Goal: Navigation & Orientation: Find specific page/section

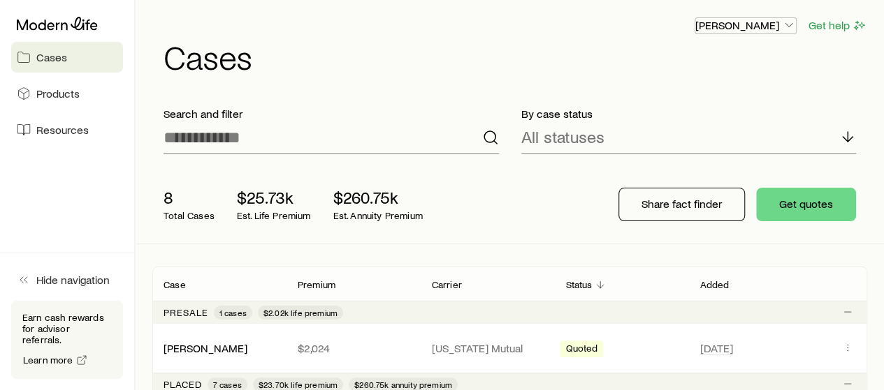
click at [761, 26] on p "[PERSON_NAME]" at bounding box center [745, 25] width 101 height 14
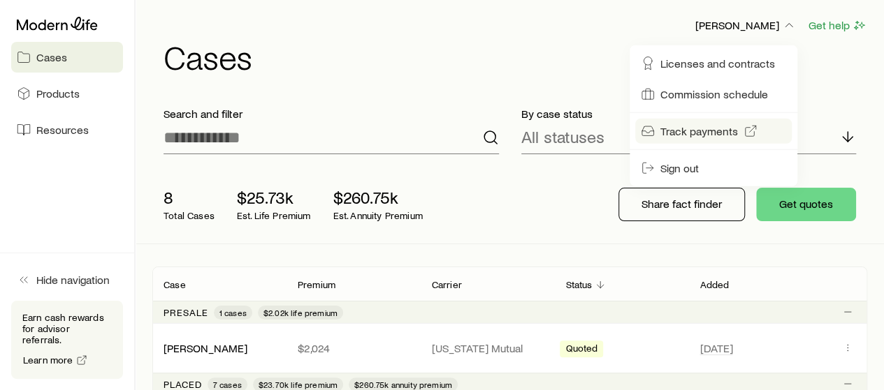
click at [683, 131] on span "Track payments" at bounding box center [699, 131] width 78 height 14
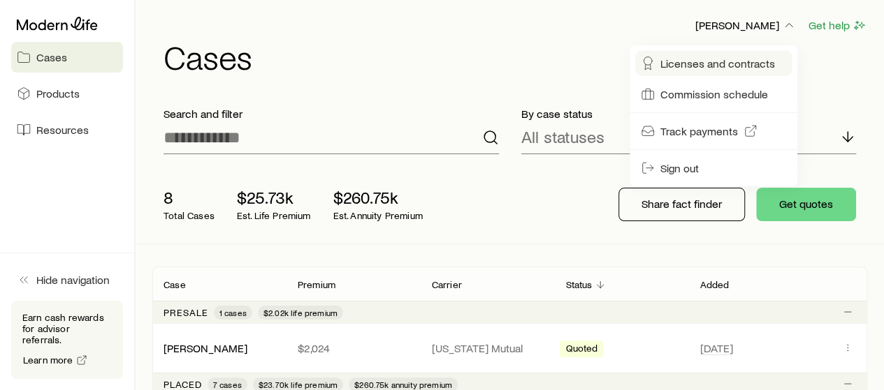
click at [711, 63] on span "Licenses and contracts" at bounding box center [717, 64] width 115 height 14
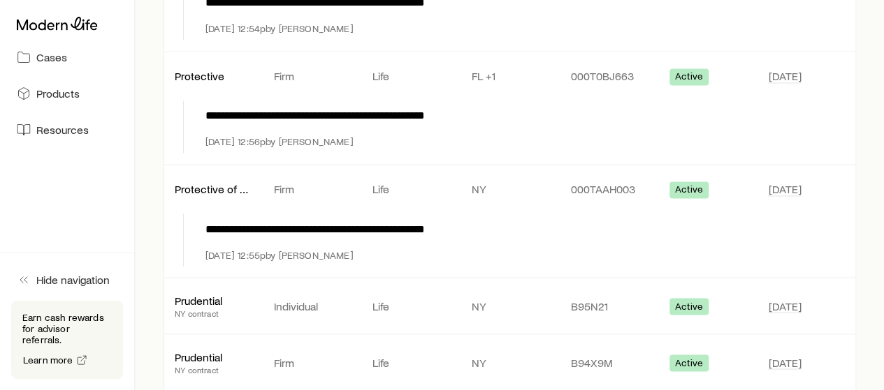
scroll to position [1397, 0]
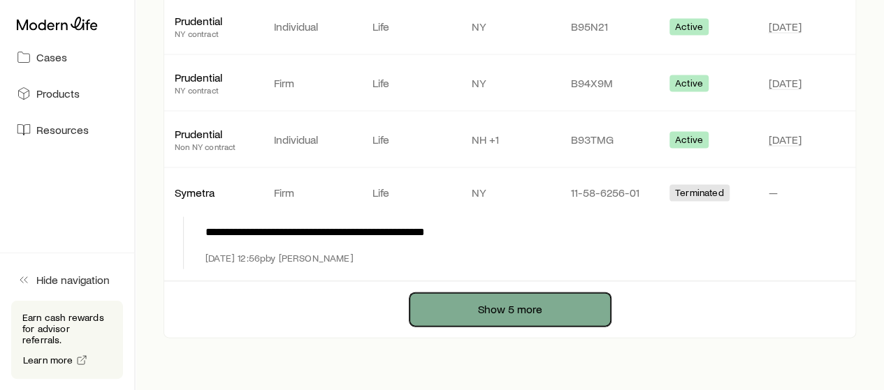
click at [521, 296] on button "Show 5 more" at bounding box center [509, 310] width 201 height 34
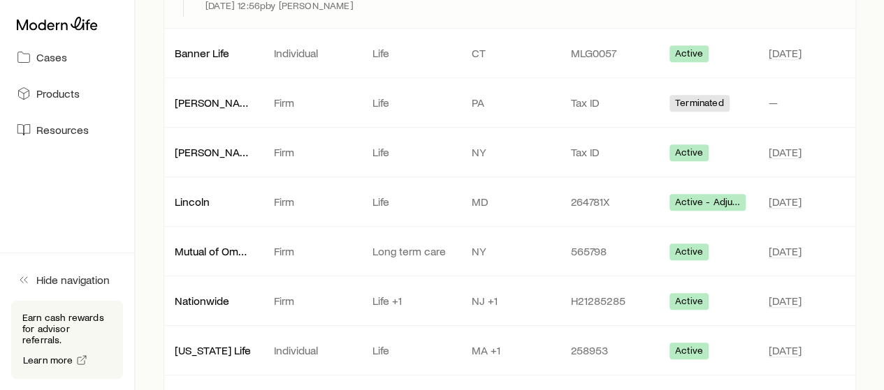
scroll to position [560, 0]
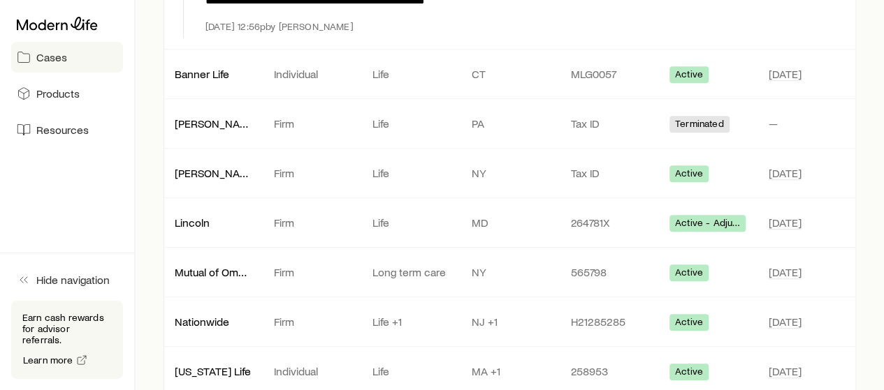
click at [39, 52] on span "Cases" at bounding box center [51, 57] width 31 height 14
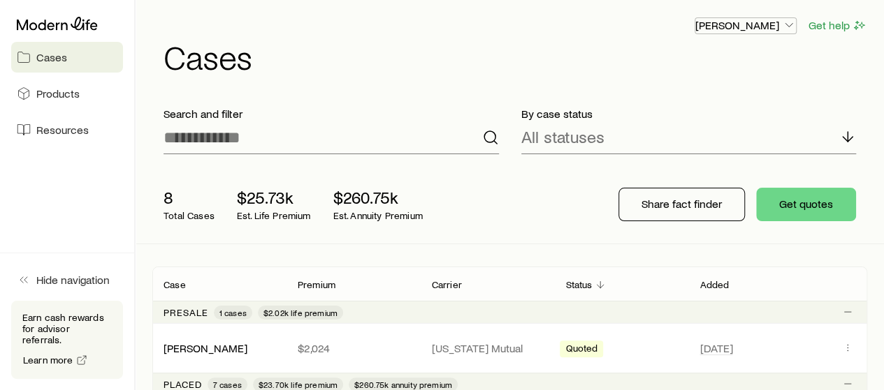
click at [758, 20] on p "[PERSON_NAME]" at bounding box center [745, 25] width 101 height 14
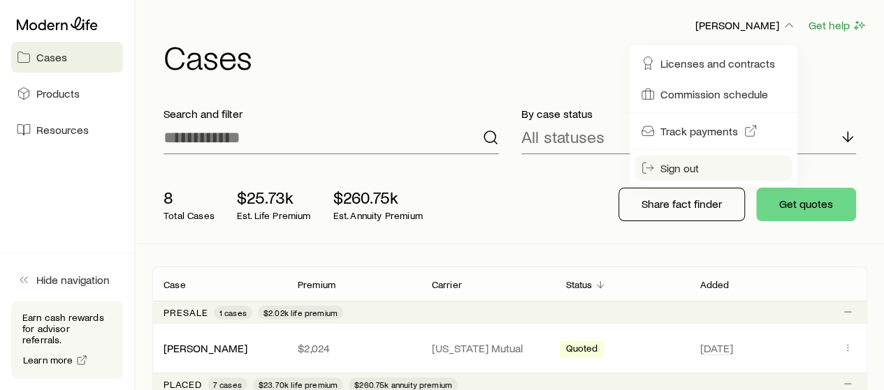
click at [682, 168] on span "Sign out" at bounding box center [679, 168] width 38 height 14
